Goal: Navigation & Orientation: Find specific page/section

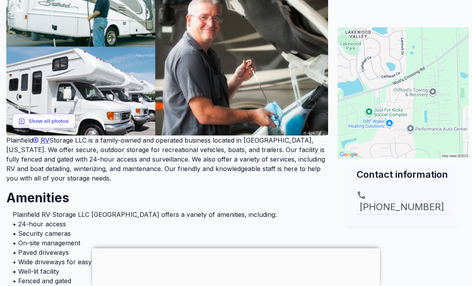
scroll to position [148, 0]
click at [51, 118] on button "Show all photos" at bounding box center [43, 121] width 63 height 15
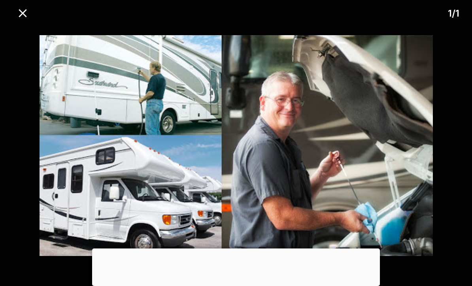
click at [20, 17] on icon "close" at bounding box center [23, 13] width 8 height 8
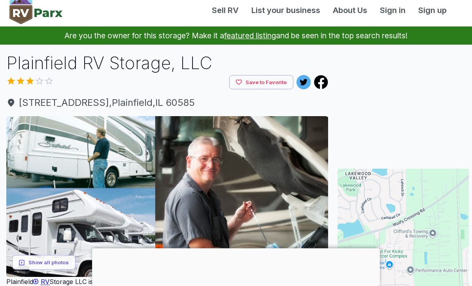
scroll to position [0, 0]
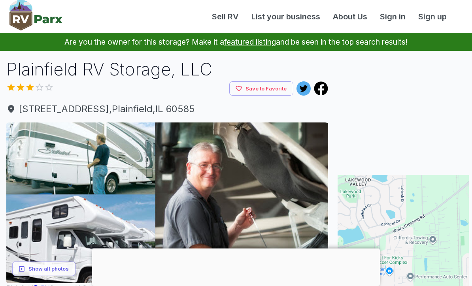
click at [224, 16] on link "Sell RV" at bounding box center [226, 17] width 40 height 12
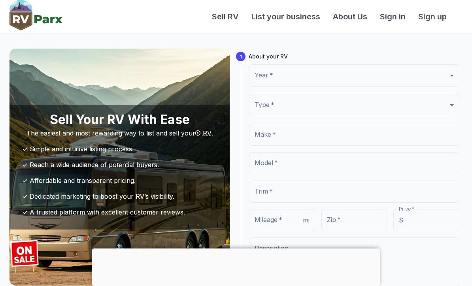
click at [354, 17] on link "About Us" at bounding box center [350, 17] width 47 height 12
